Goal: Task Accomplishment & Management: Manage account settings

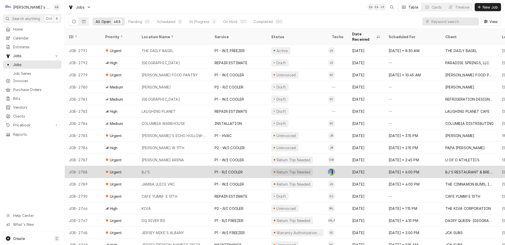
click at [251, 166] on div "P1 - R/I COOLER" at bounding box center [238, 172] width 57 height 12
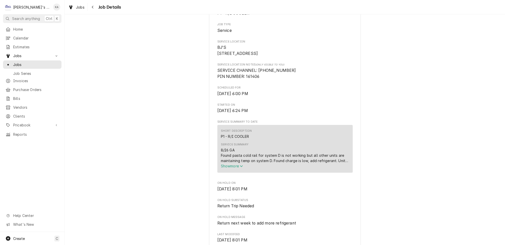
scroll to position [115, 0]
click at [232, 167] on span "Show more" at bounding box center [232, 165] width 22 height 4
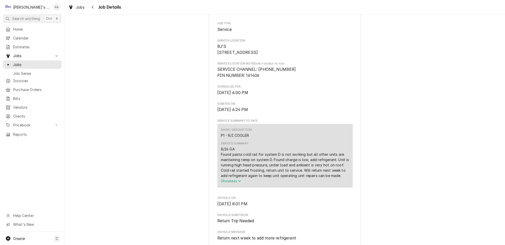
scroll to position [138, 0]
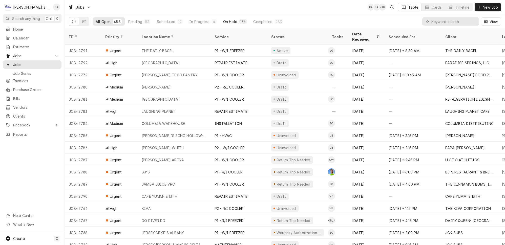
click at [223, 22] on div "On Hold" at bounding box center [230, 21] width 14 height 5
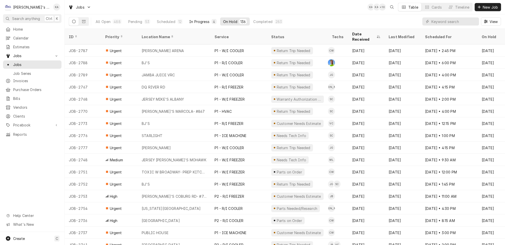
click at [193, 22] on div "In Progress" at bounding box center [199, 21] width 20 height 5
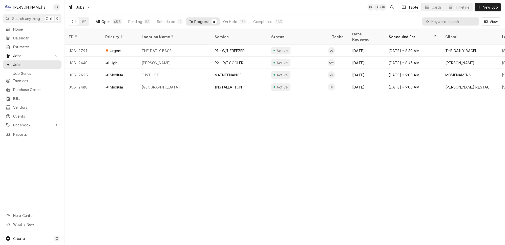
click at [93, 17] on button "All Open 488" at bounding box center [109, 21] width 32 height 8
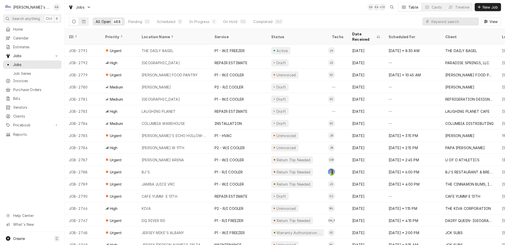
click at [386, 8] on div "+ 10" at bounding box center [382, 7] width 7 height 7
click at [460, 18] on input "Dynamic Content Wrapper" at bounding box center [453, 21] width 45 height 8
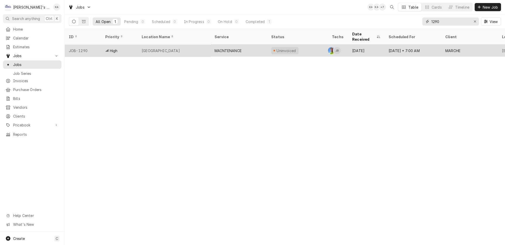
type input "1290"
click at [247, 45] on div "MAINTENANCE" at bounding box center [238, 51] width 57 height 12
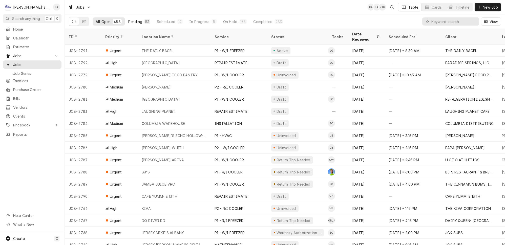
click at [128, 19] on div "Pending" at bounding box center [135, 21] width 14 height 5
click at [177, 22] on div "12" at bounding box center [179, 21] width 5 height 5
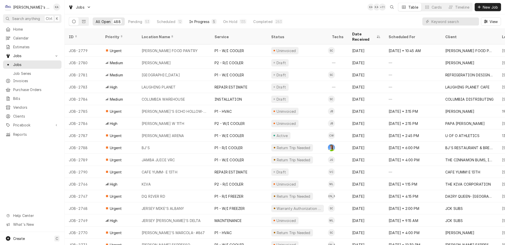
click at [211, 20] on div "5" at bounding box center [213, 21] width 5 height 5
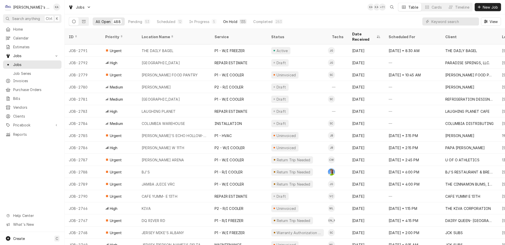
click at [231, 23] on button "On Hold 135" at bounding box center [235, 21] width 30 height 8
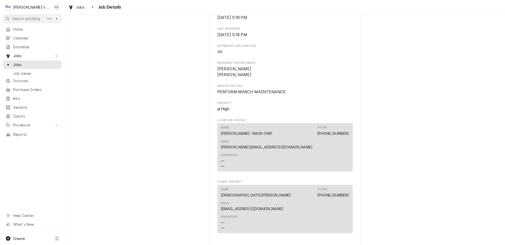
scroll to position [367, 0]
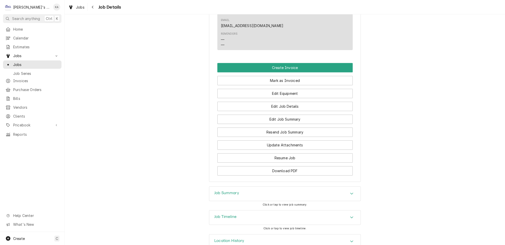
click at [295, 187] on div "Job Summary" at bounding box center [284, 194] width 151 height 14
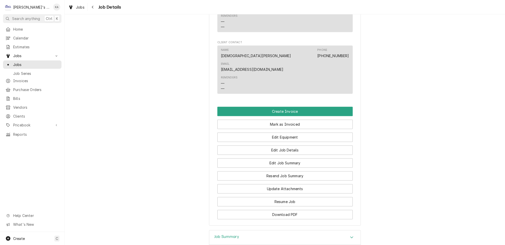
scroll to position [252, 0]
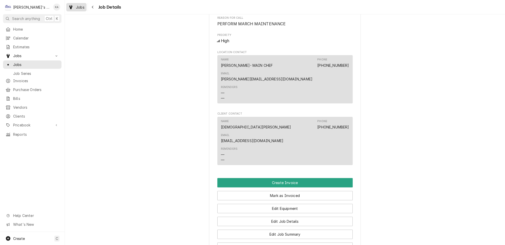
click at [73, 4] on div "Jobs" at bounding box center [76, 7] width 18 height 6
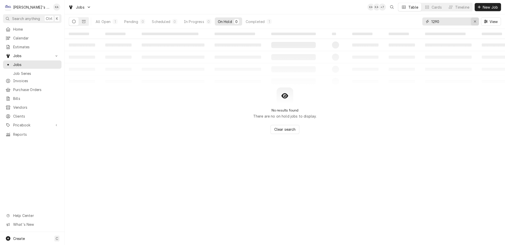
click at [476, 23] on button "Erase input" at bounding box center [475, 21] width 8 height 8
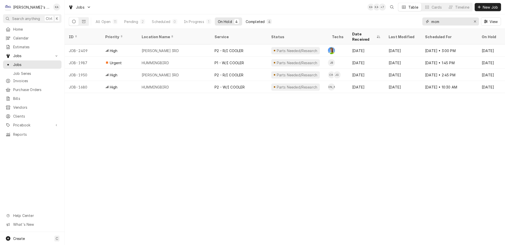
type input "mcm"
click at [253, 17] on button "Completed 4" at bounding box center [259, 21] width 32 height 8
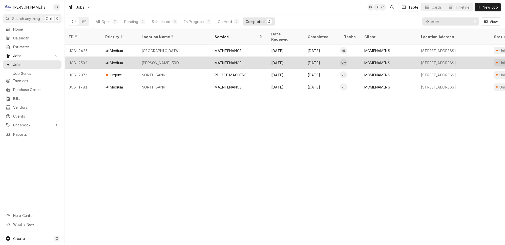
click at [248, 57] on div "MAINTENANCE" at bounding box center [238, 63] width 57 height 12
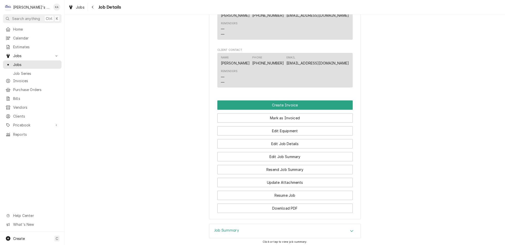
scroll to position [376, 0]
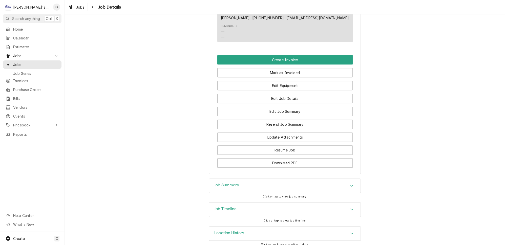
click at [272, 179] on div "Job Summary" at bounding box center [284, 186] width 151 height 14
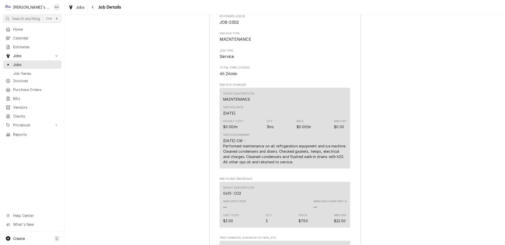
scroll to position [561, 0]
click at [76, 6] on span "Jobs" at bounding box center [80, 7] width 9 height 5
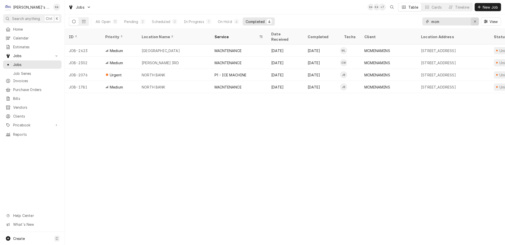
click at [474, 20] on button "Erase input" at bounding box center [475, 21] width 8 height 8
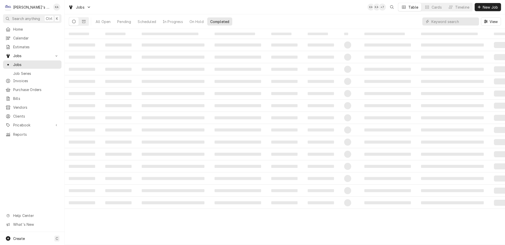
click at [408, 20] on div "All Open Pending Scheduled In Progress On Hold Completed View" at bounding box center [285, 21] width 432 height 14
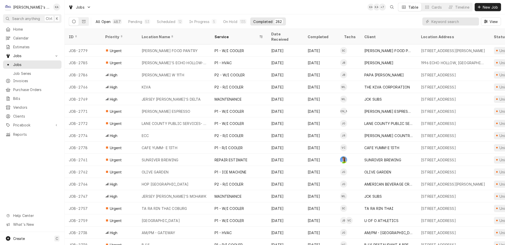
click at [114, 19] on div "487" at bounding box center [117, 21] width 7 height 5
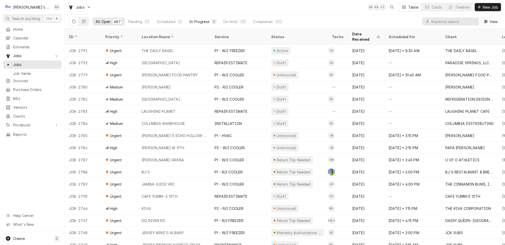
click at [195, 17] on button "In Progress 5" at bounding box center [202, 21] width 33 height 8
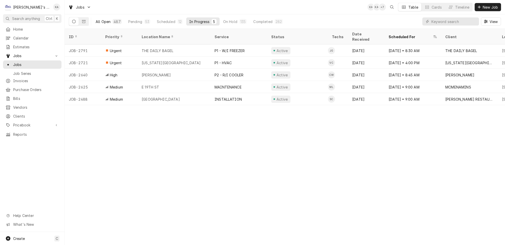
click at [114, 21] on div "487" at bounding box center [117, 21] width 7 height 5
